Goal: Find specific page/section: Find specific page/section

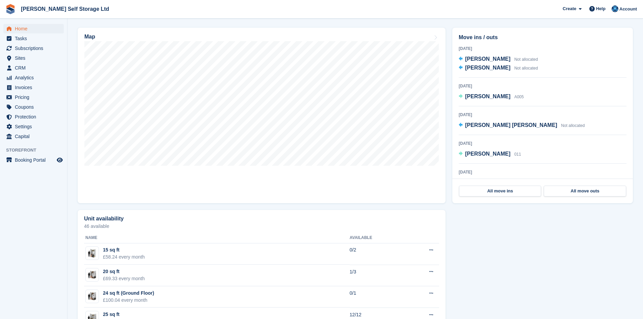
scroll to position [203, 0]
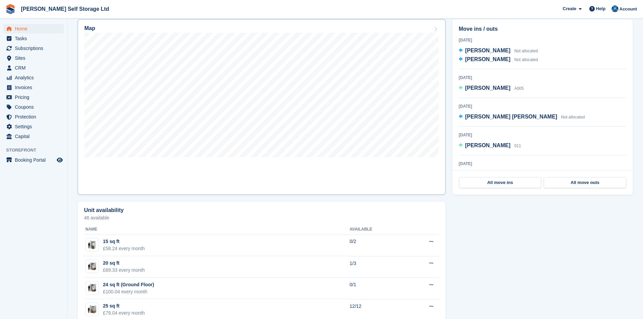
click at [242, 160] on link "Map" at bounding box center [262, 107] width 368 height 176
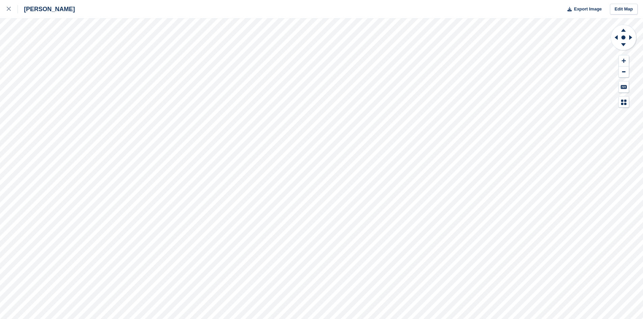
click at [50, 47] on div "Crosby Export Image Edit Map" at bounding box center [321, 159] width 643 height 319
click at [74, 82] on div "Crosby Export Image Edit Map" at bounding box center [321, 159] width 643 height 319
click at [15, 84] on div "Crosby Export Image Edit Map" at bounding box center [321, 159] width 643 height 319
click at [8, 9] on icon at bounding box center [9, 9] width 4 height 4
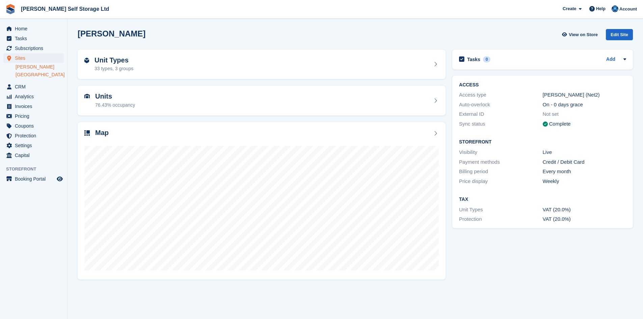
click at [34, 76] on link "[GEOGRAPHIC_DATA]" at bounding box center [40, 75] width 48 height 6
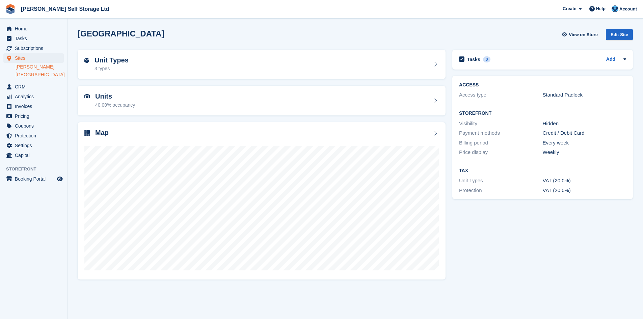
click at [28, 68] on link "[PERSON_NAME]" at bounding box center [40, 67] width 48 height 6
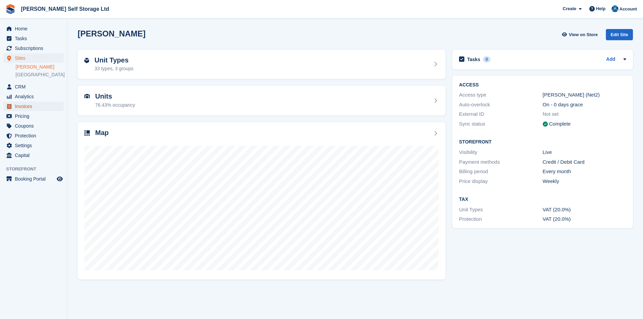
click at [25, 107] on span "Invoices" at bounding box center [35, 106] width 41 height 9
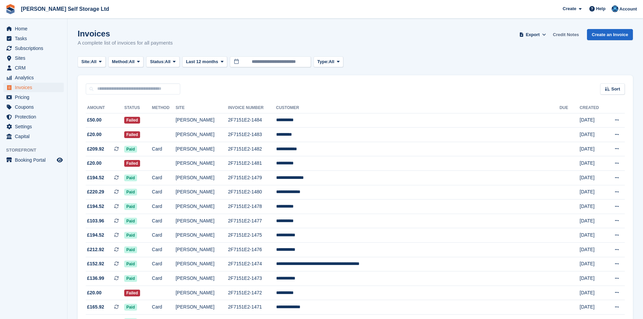
click at [567, 34] on link "Credit Notes" at bounding box center [565, 34] width 31 height 11
